Goal: Information Seeking & Learning: Understand process/instructions

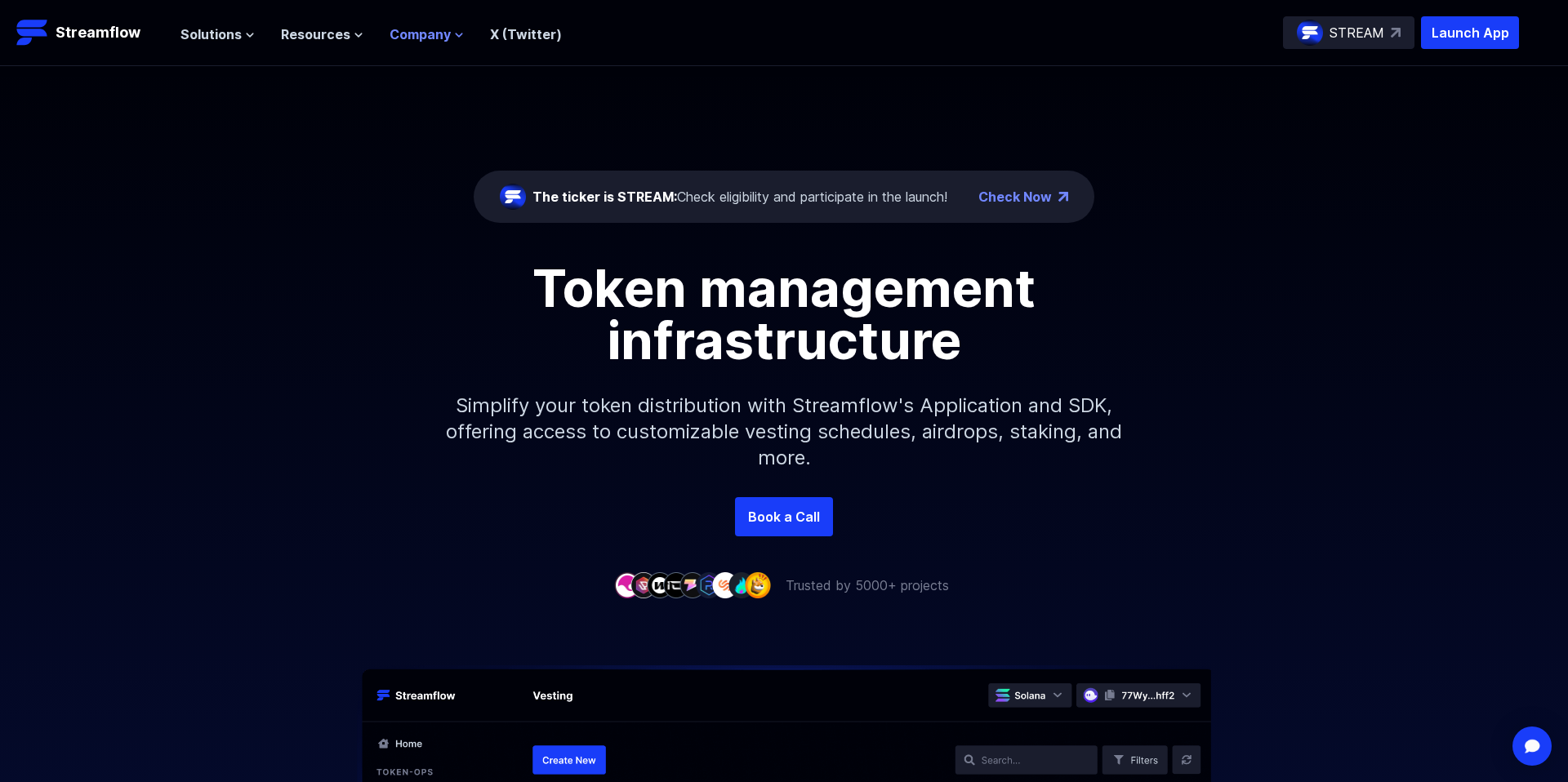
click at [454, 37] on icon at bounding box center [459, 35] width 10 height 10
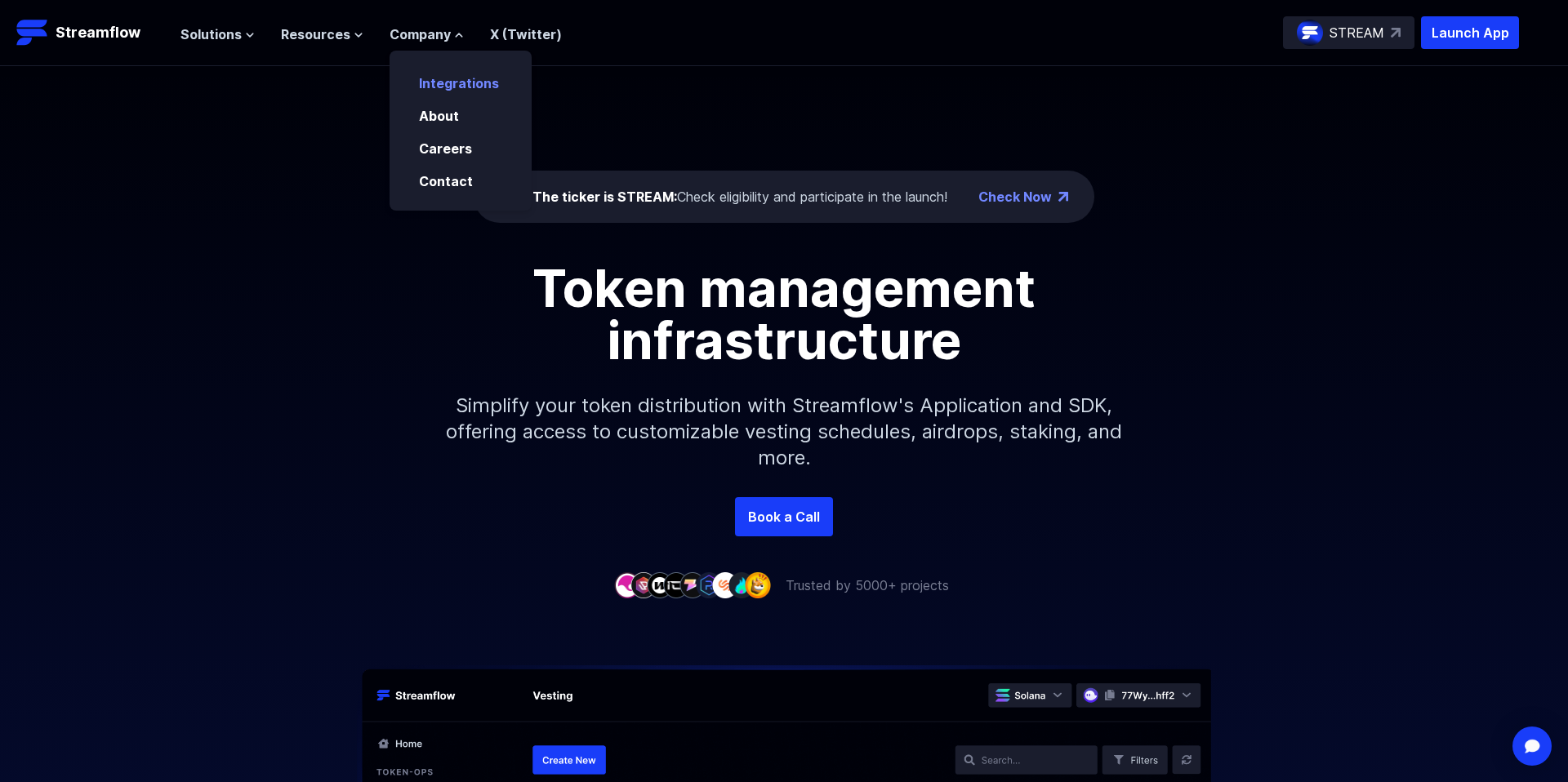
click at [495, 83] on p "Integrations" at bounding box center [470, 78] width 123 height 30
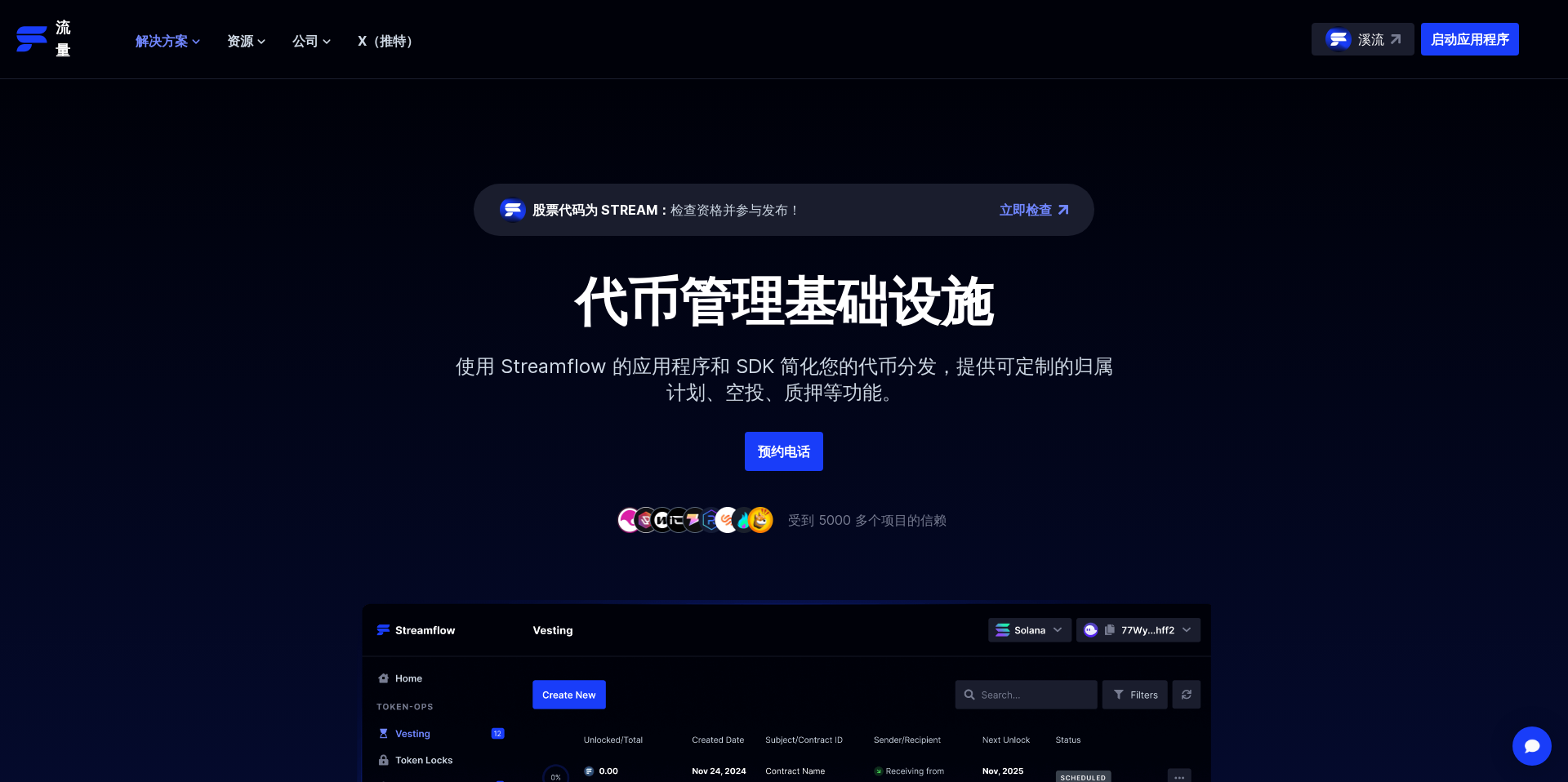
click at [170, 45] on font "解决方案" at bounding box center [161, 41] width 52 height 16
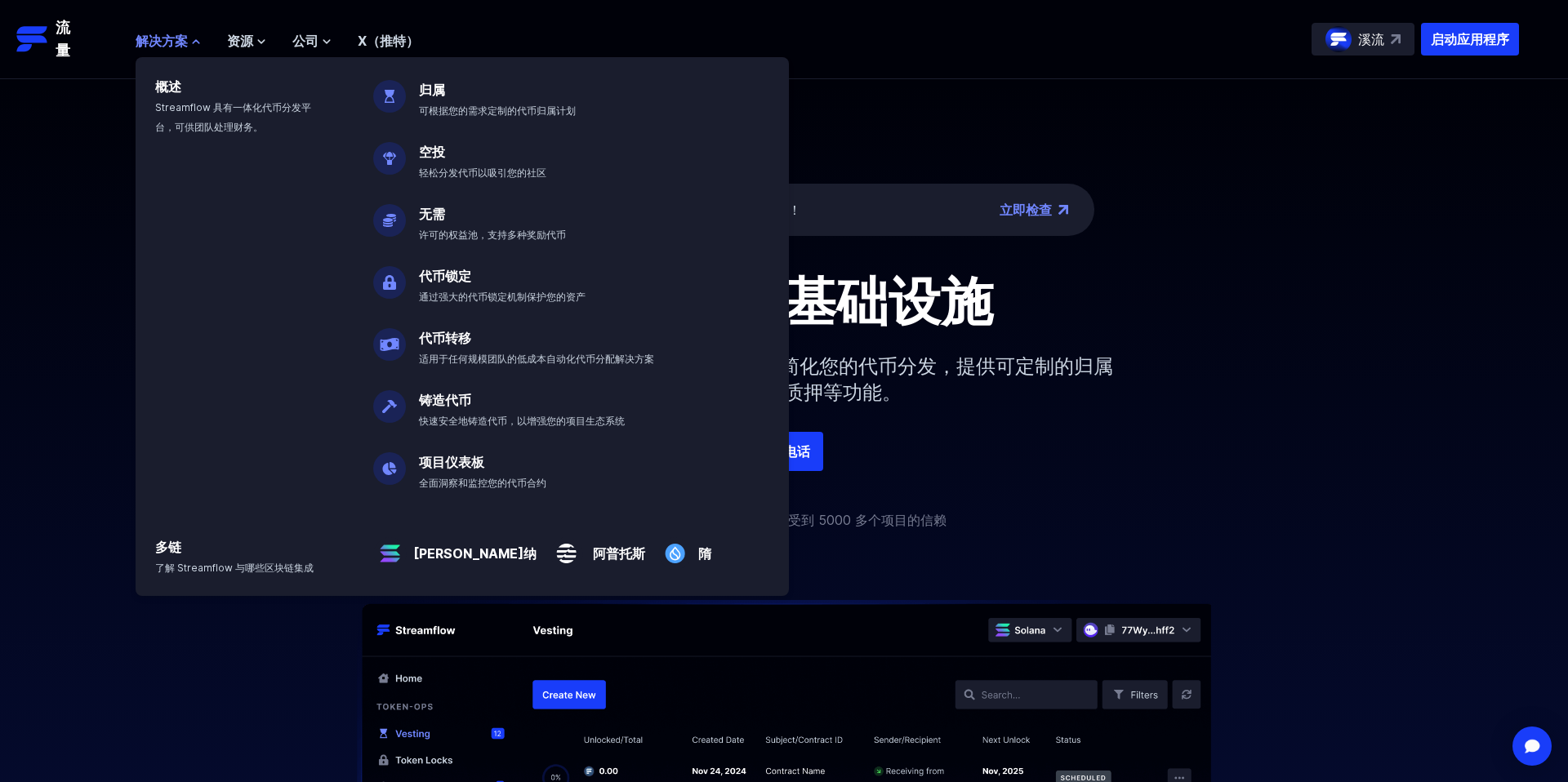
click at [169, 44] on font "解决方案" at bounding box center [161, 41] width 52 height 16
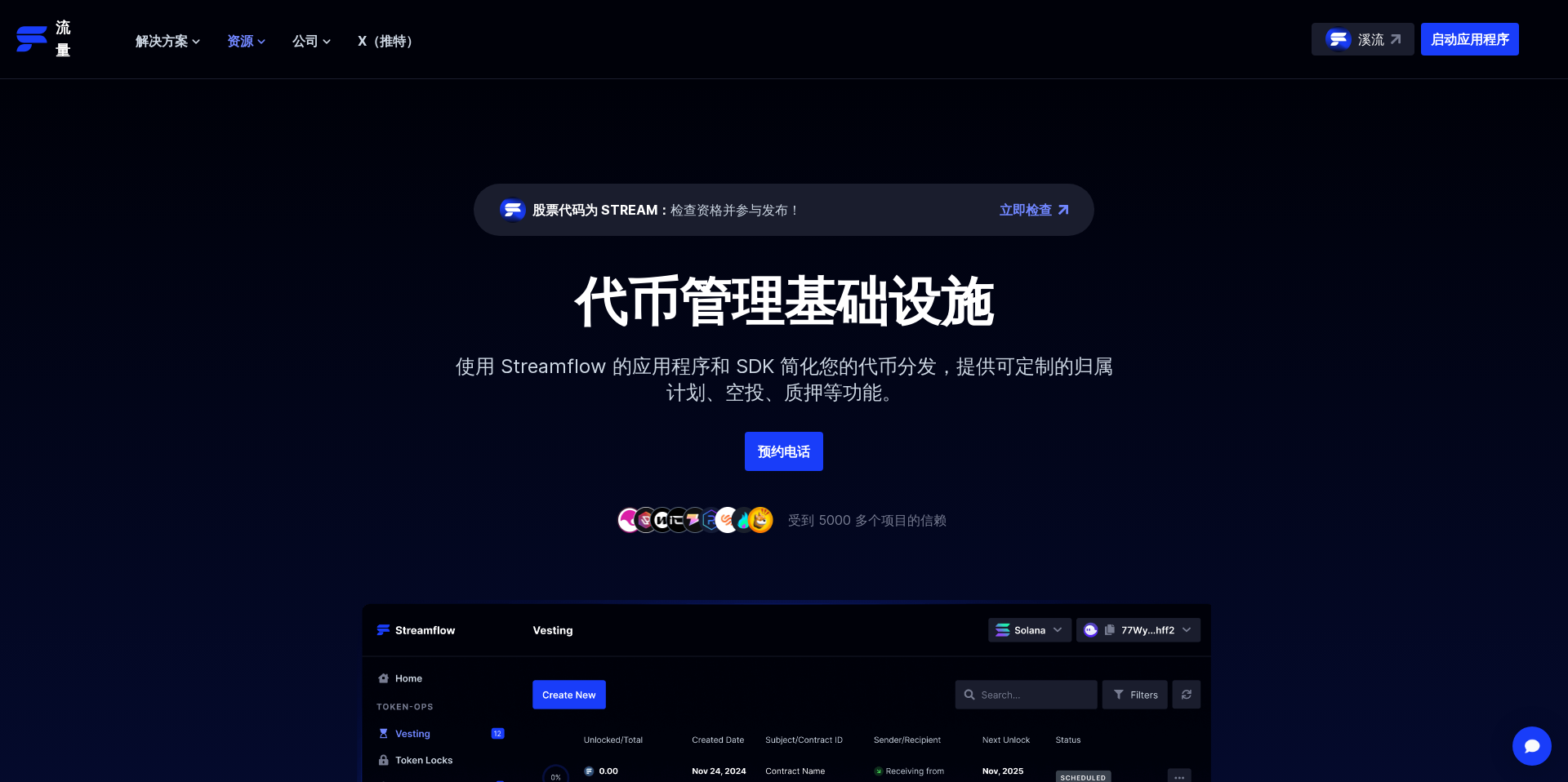
click at [247, 44] on font "资源" at bounding box center [240, 41] width 26 height 16
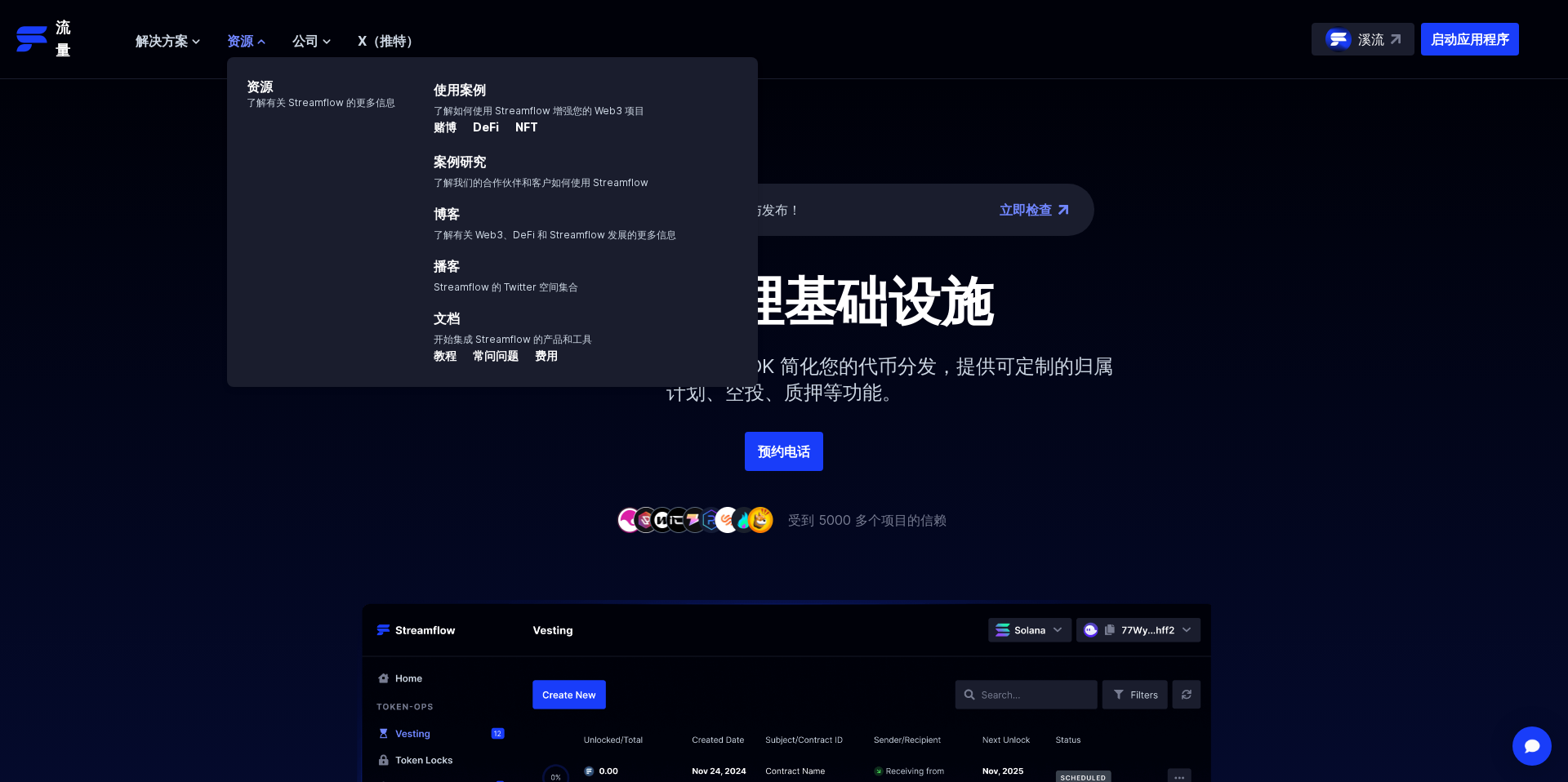
click at [247, 44] on font "资源" at bounding box center [240, 41] width 26 height 16
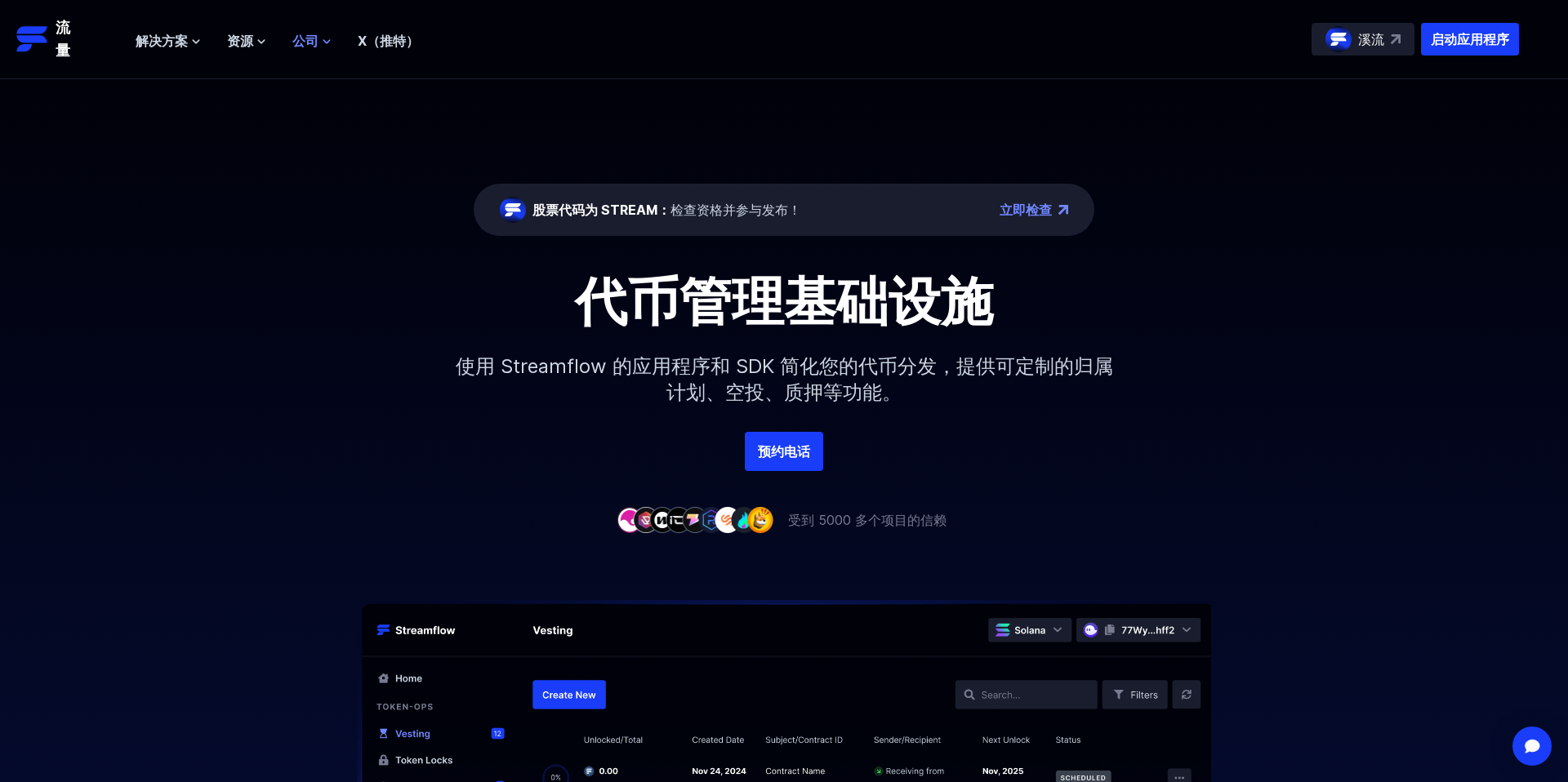
click at [315, 44] on font "公司" at bounding box center [305, 41] width 26 height 16
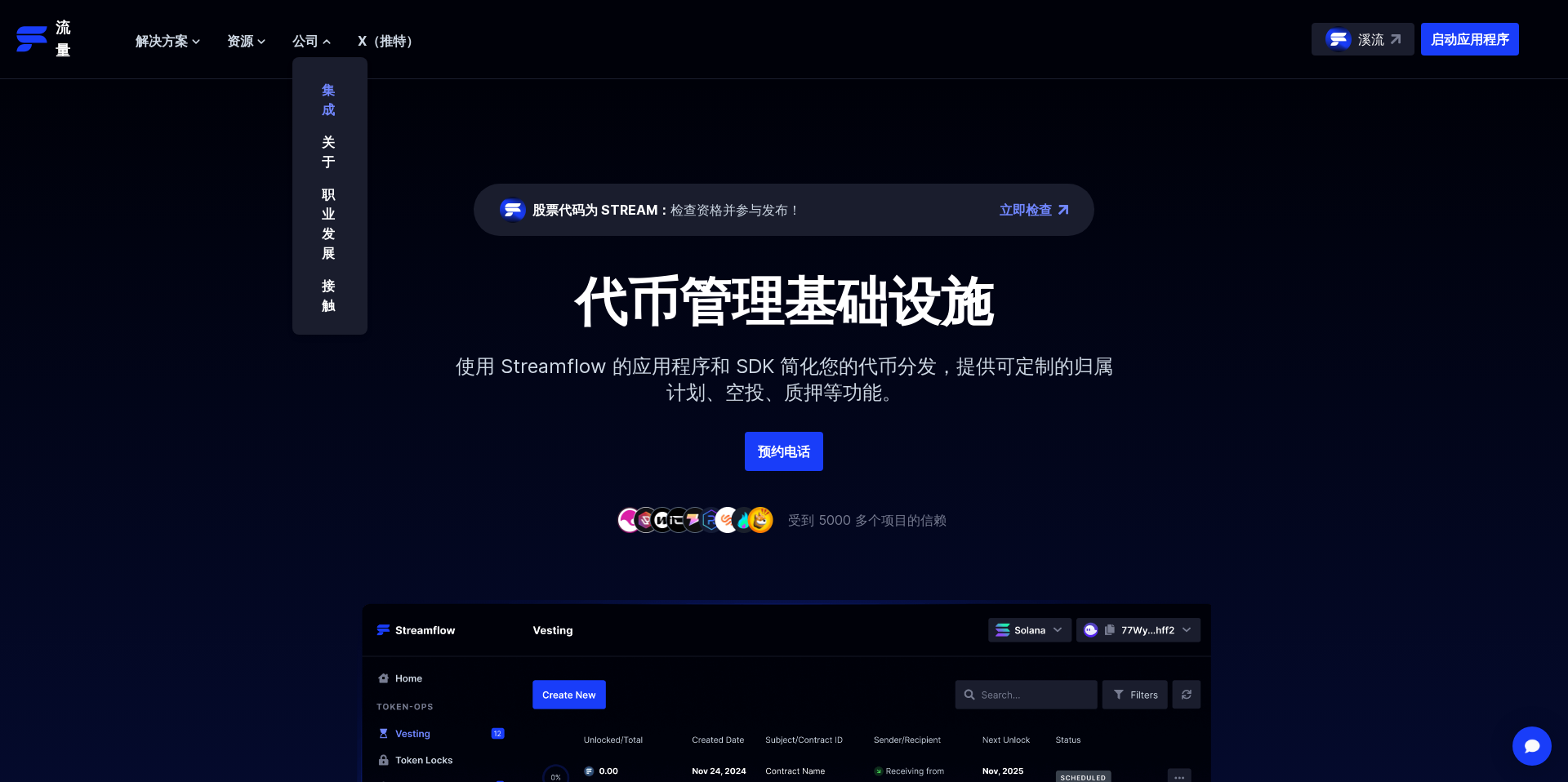
click at [334, 89] on font "集成" at bounding box center [328, 100] width 14 height 36
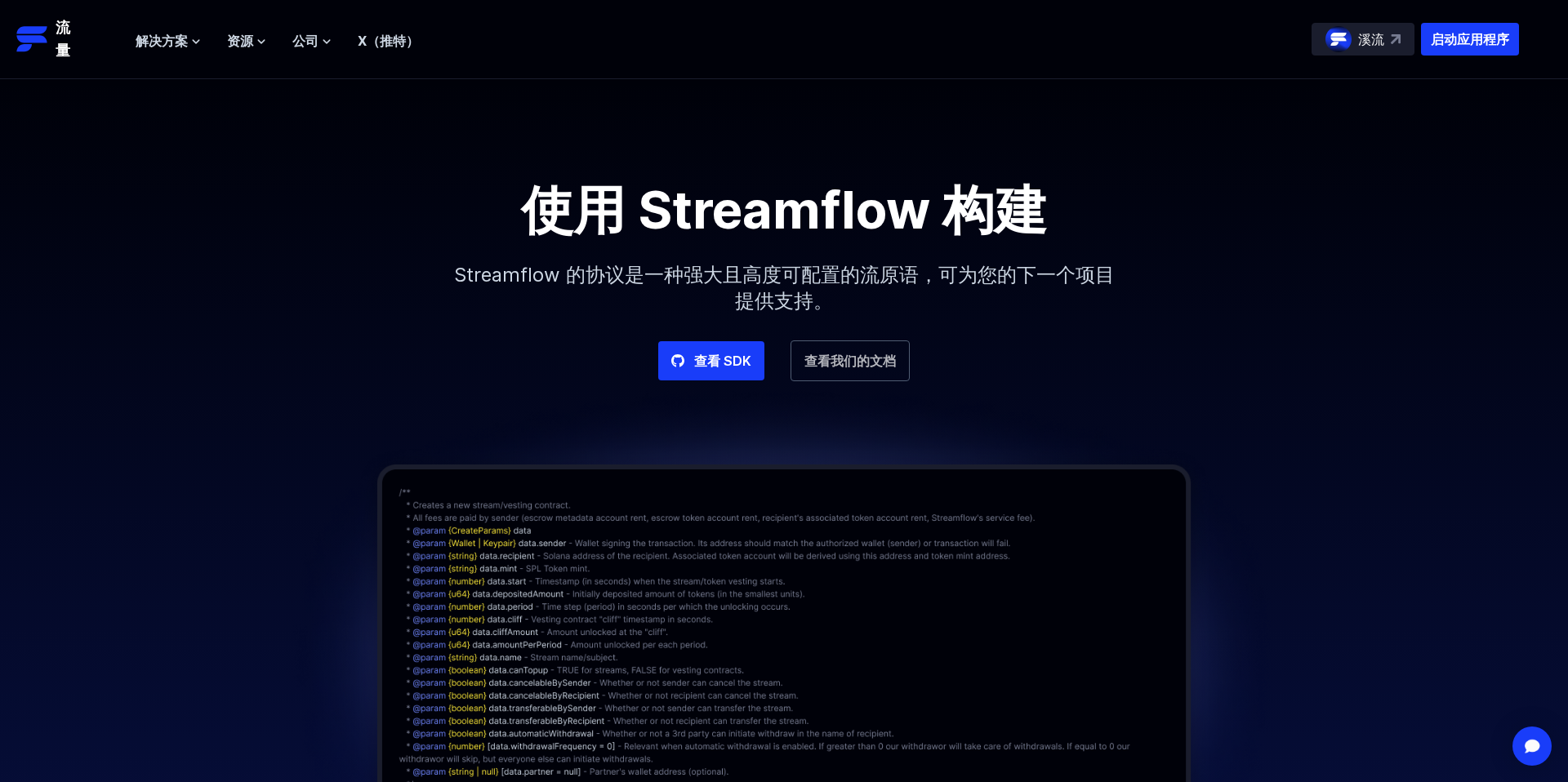
click at [860, 365] on font "查看我们的文档" at bounding box center [851, 361] width 92 height 16
